Goal: Register for event/course

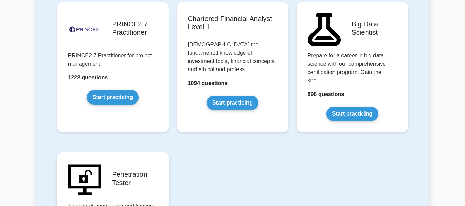
scroll to position [1481, 0]
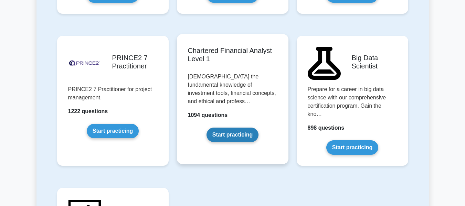
click at [216, 128] on link "Start practicing" at bounding box center [233, 135] width 52 height 14
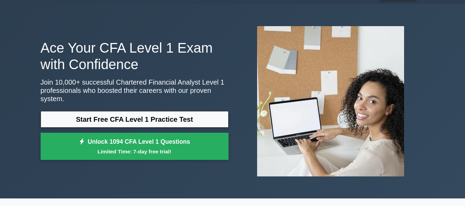
scroll to position [34, 0]
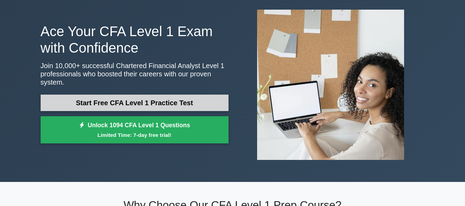
click at [169, 98] on link "Start Free CFA Level 1 Practice Test" at bounding box center [135, 103] width 188 height 17
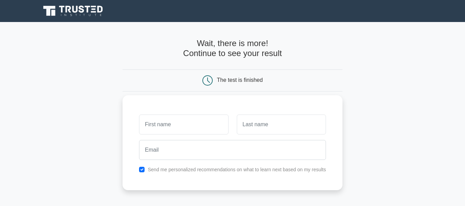
click at [177, 122] on input "text" at bounding box center [183, 125] width 89 height 20
type input "[PERSON_NAME]"
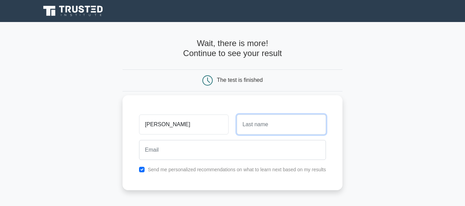
click at [258, 133] on input "text" at bounding box center [281, 125] width 89 height 20
type input "[PERSON_NAME]"
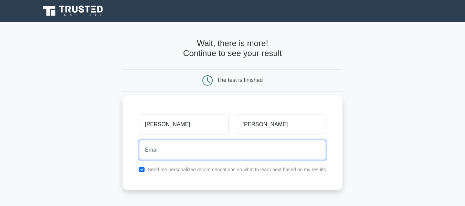
click at [241, 157] on input "email" at bounding box center [232, 150] width 187 height 20
type input "[EMAIL_ADDRESS][DOMAIN_NAME]"
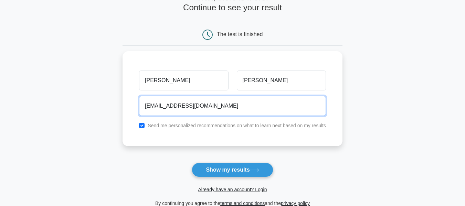
scroll to position [138, 0]
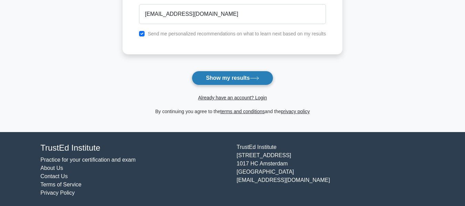
click at [229, 85] on button "Show my results" at bounding box center [232, 78] width 81 height 14
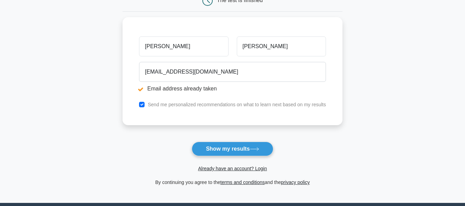
scroll to position [172, 0]
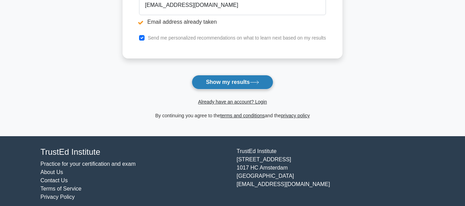
click at [224, 88] on button "Show my results" at bounding box center [232, 82] width 81 height 14
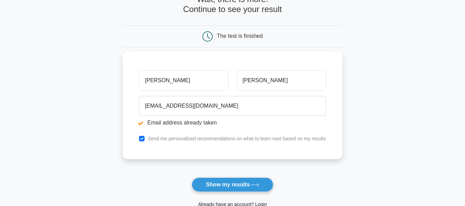
scroll to position [103, 0]
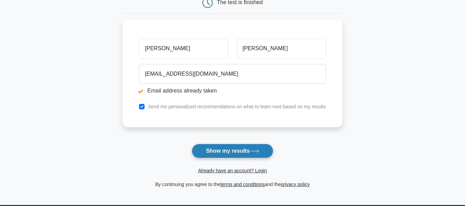
click at [229, 149] on button "Show my results" at bounding box center [232, 151] width 81 height 14
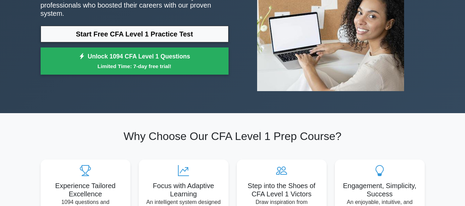
scroll to position [138, 0]
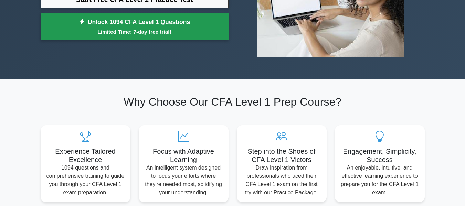
click at [147, 21] on link "Unlock 1094 CFA Level 1 Questions Limited Time: 7-day free trial!" at bounding box center [135, 27] width 188 height 28
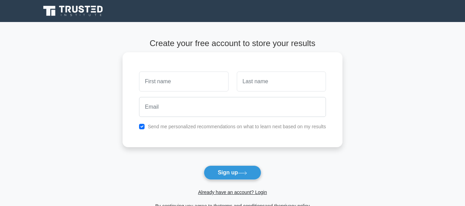
click at [169, 85] on input "text" at bounding box center [183, 82] width 89 height 20
type input "[PERSON_NAME]"
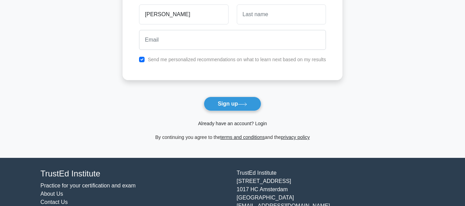
click at [246, 122] on link "Already have an account? Login" at bounding box center [232, 124] width 69 height 6
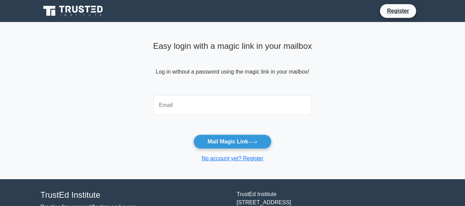
click at [231, 110] on input "email" at bounding box center [232, 105] width 159 height 20
type input "agatha031114@gmail.com"
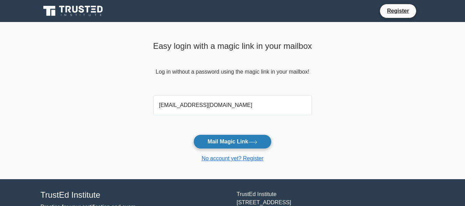
click at [230, 139] on button "Mail Magic Link" at bounding box center [233, 142] width 78 height 14
